Goal: Check status: Check status

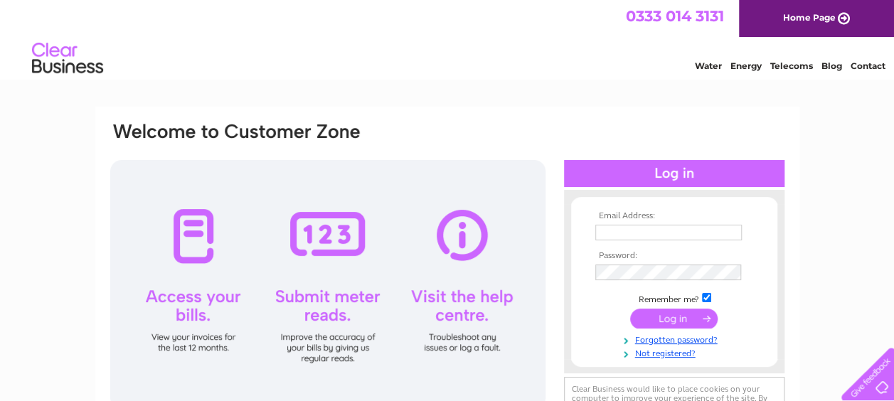
type input "[EMAIL_ADDRESS][DOMAIN_NAME]"
click at [619, 317] on input "submit" at bounding box center [674, 319] width 88 height 20
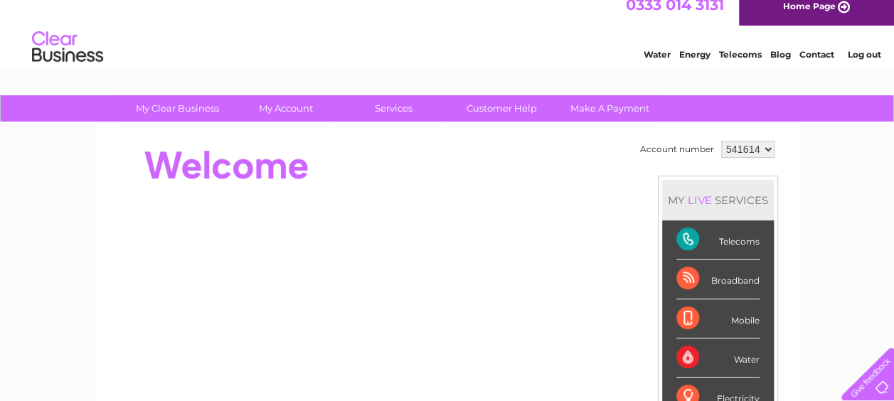
scroll to position [10, 0]
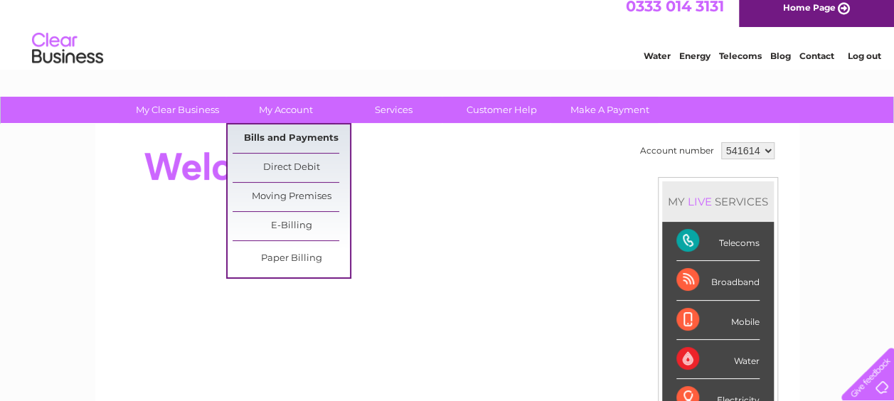
click at [290, 137] on link "Bills and Payments" at bounding box center [291, 139] width 117 height 28
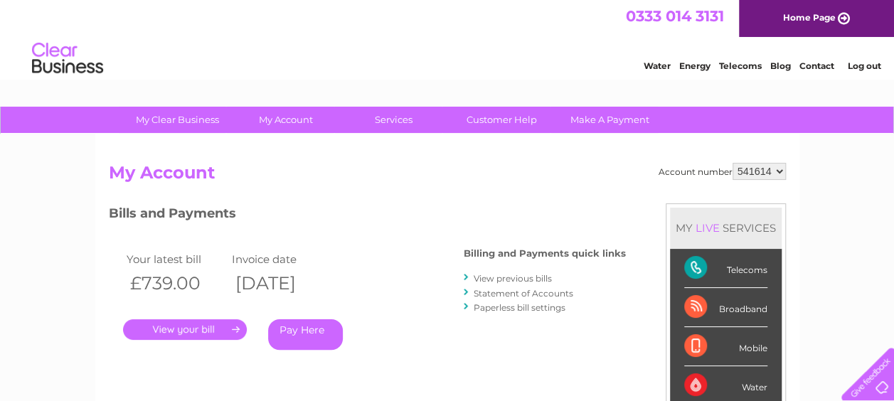
click at [234, 334] on link "." at bounding box center [185, 329] width 124 height 21
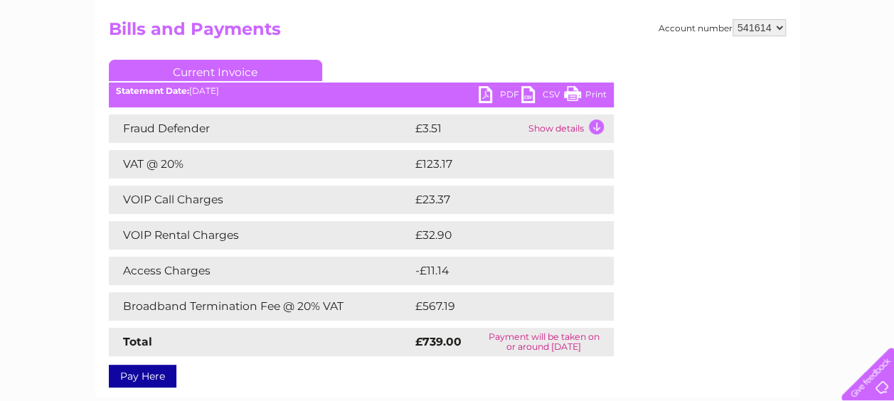
scroll to position [151, 0]
